Goal: Task Accomplishment & Management: Complete application form

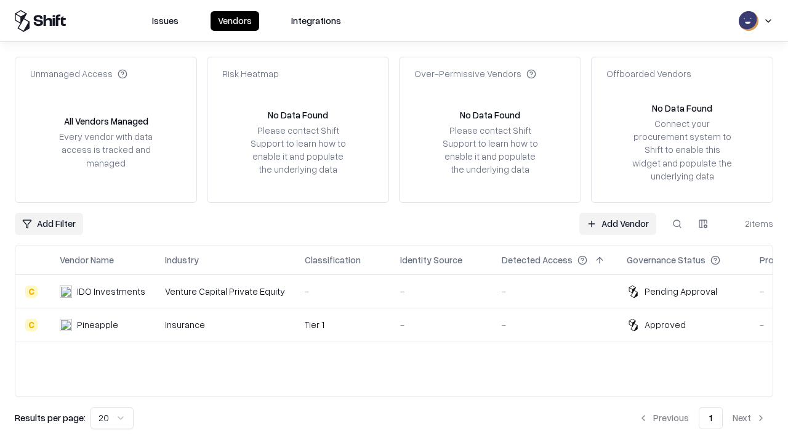
click at [618, 223] on link "Add Vendor" at bounding box center [618, 224] width 77 height 22
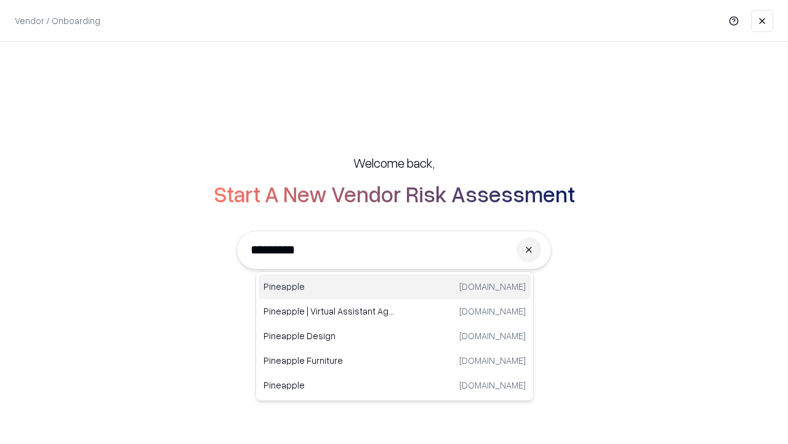
click at [395, 286] on div "Pineapple [DOMAIN_NAME]" at bounding box center [395, 286] width 272 height 25
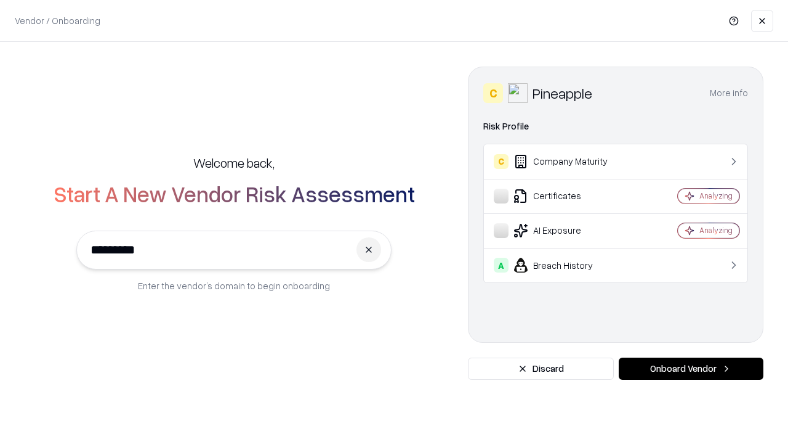
type input "*********"
click at [691, 368] on button "Onboard Vendor" at bounding box center [691, 368] width 145 height 22
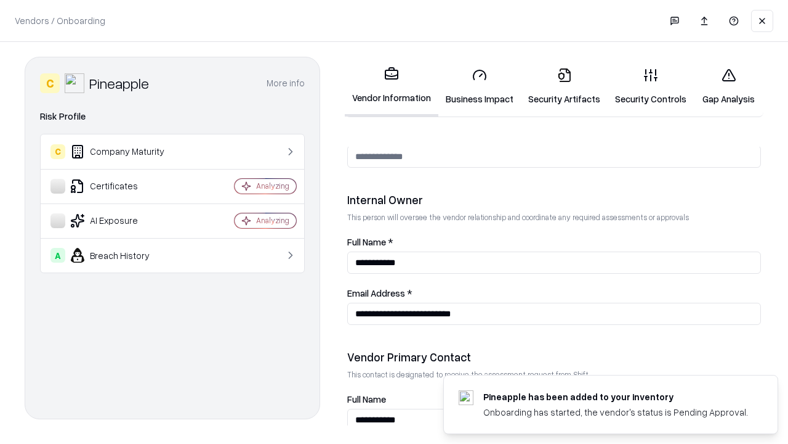
scroll to position [638, 0]
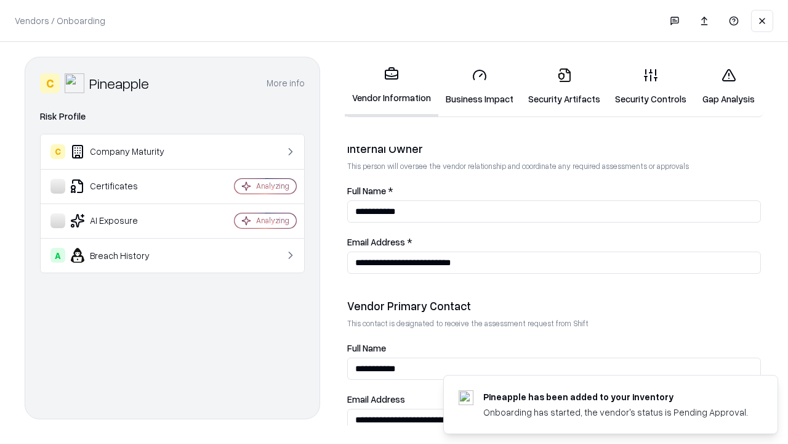
click at [480, 86] on link "Business Impact" at bounding box center [480, 86] width 83 height 57
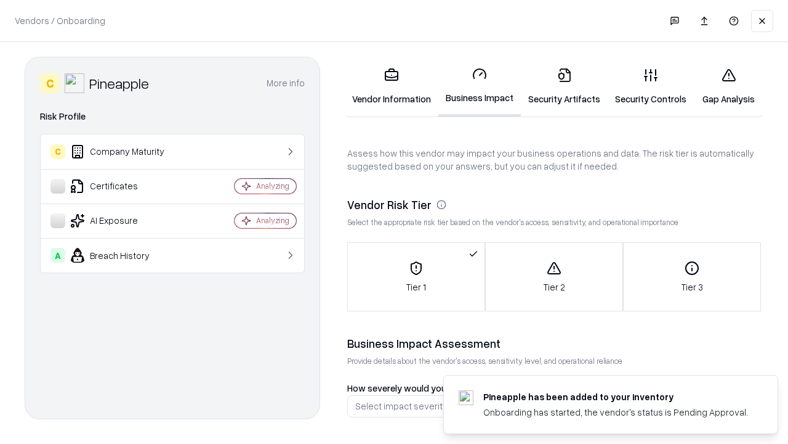
click at [564, 86] on link "Security Artifacts" at bounding box center [564, 86] width 87 height 57
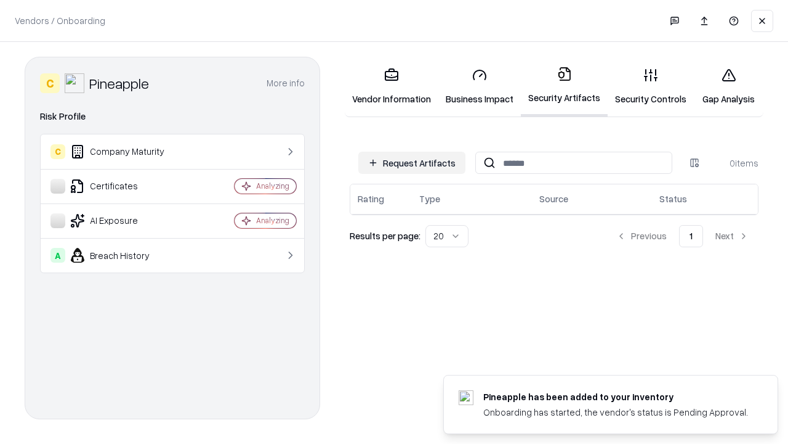
click at [412, 163] on button "Request Artifacts" at bounding box center [412, 163] width 107 height 22
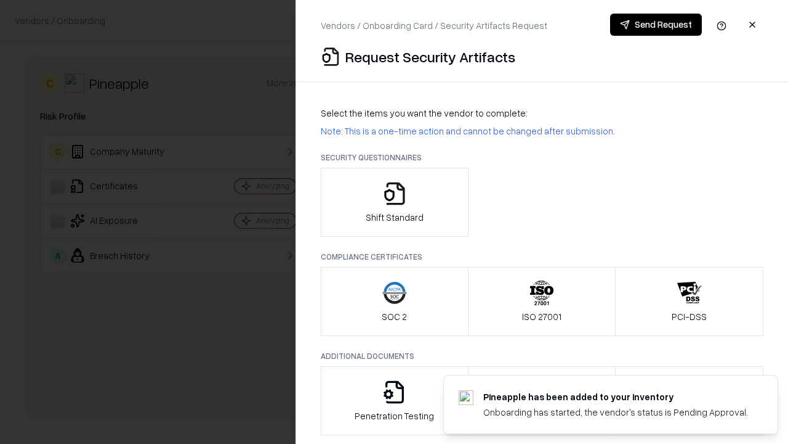
click at [394, 202] on icon "button" at bounding box center [395, 193] width 25 height 25
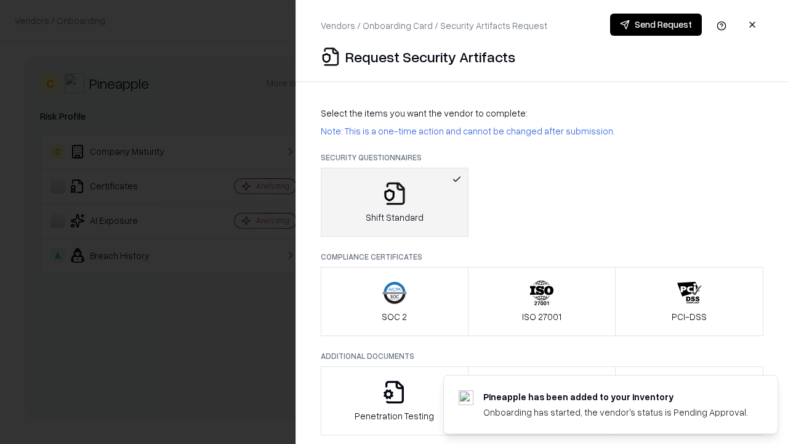
click at [656, 25] on button "Send Request" at bounding box center [656, 25] width 92 height 22
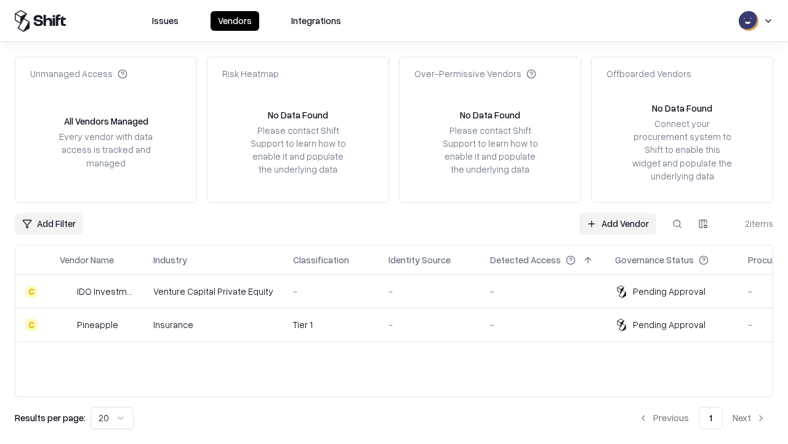
click at [618, 223] on link "Add Vendor" at bounding box center [618, 224] width 77 height 22
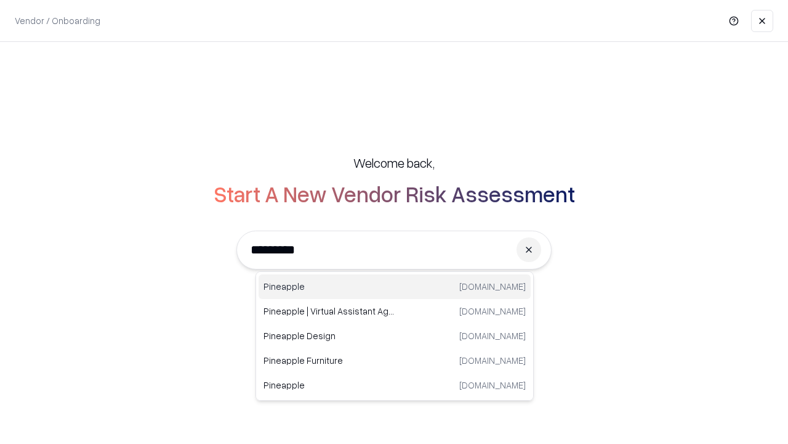
click at [395, 286] on div "Pineapple [DOMAIN_NAME]" at bounding box center [395, 286] width 272 height 25
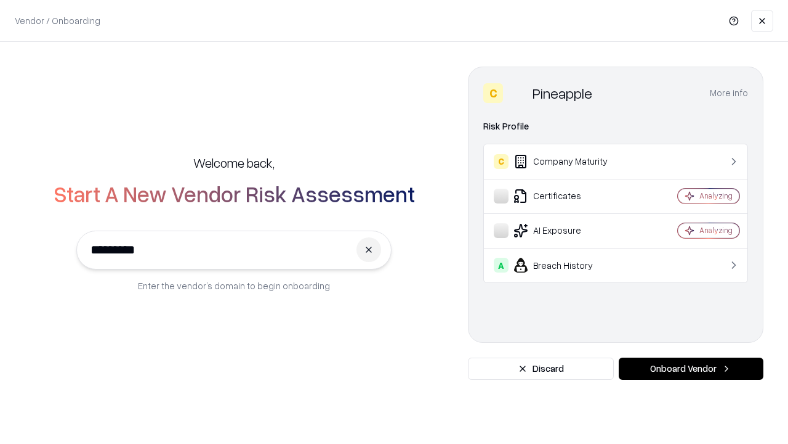
type input "*********"
click at [691, 368] on button "Onboard Vendor" at bounding box center [691, 368] width 145 height 22
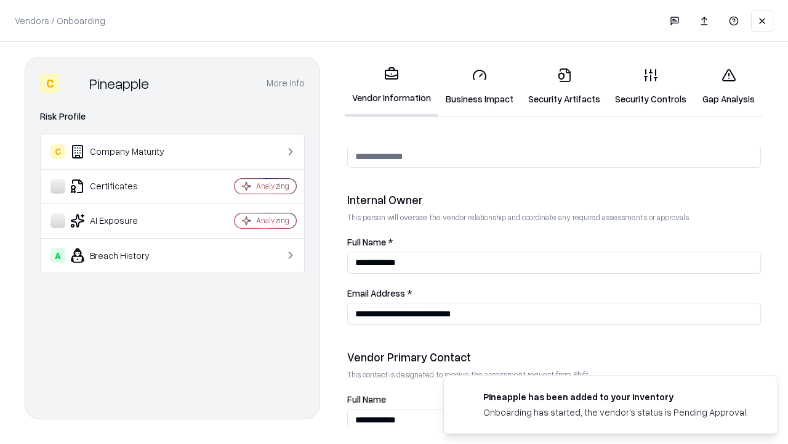
scroll to position [638, 0]
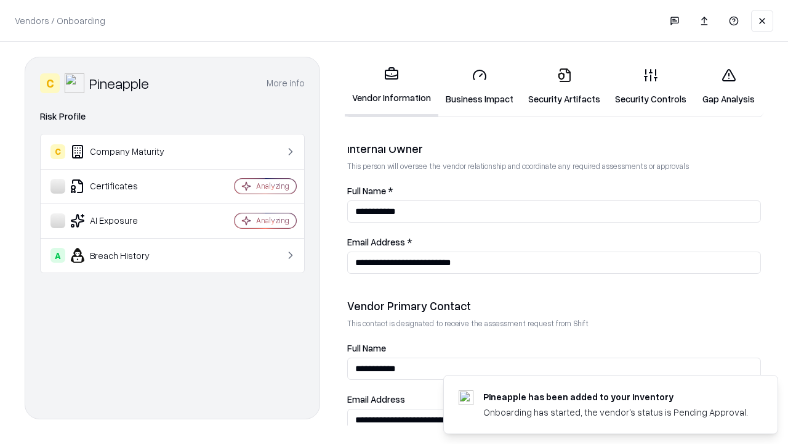
click at [729, 86] on link "Gap Analysis" at bounding box center [729, 86] width 70 height 57
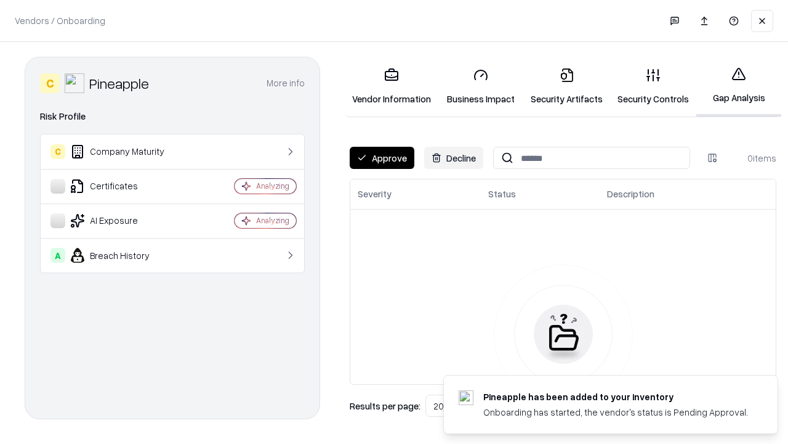
click at [382, 158] on button "Approve" at bounding box center [382, 158] width 65 height 22
